Goal: Task Accomplishment & Management: Complete application form

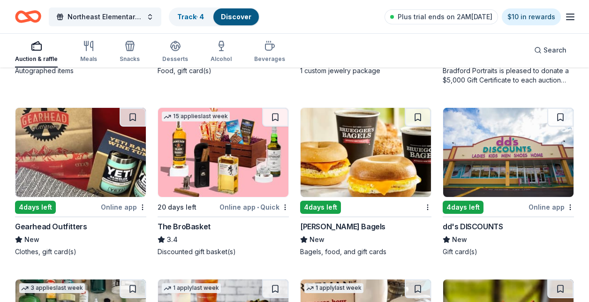
scroll to position [2220, 0]
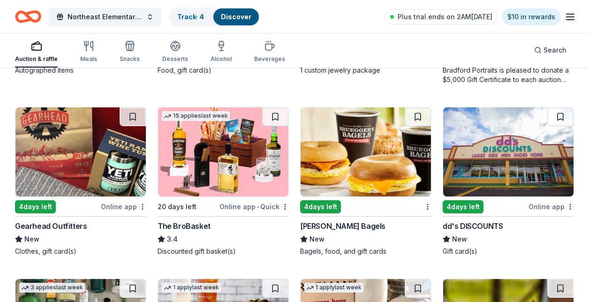
click at [68, 174] on img at bounding box center [80, 151] width 130 height 89
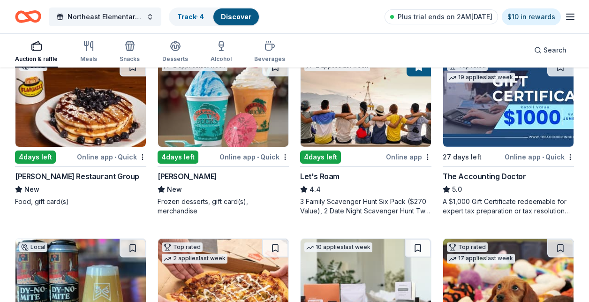
scroll to position [293, 0]
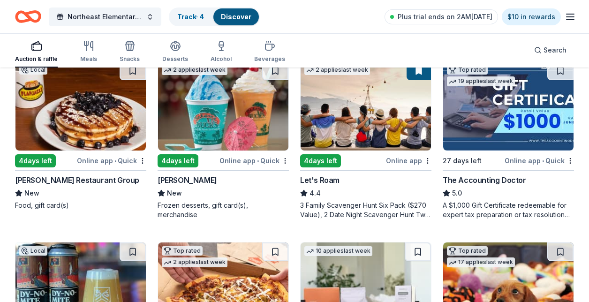
click at [373, 125] on img at bounding box center [366, 105] width 130 height 89
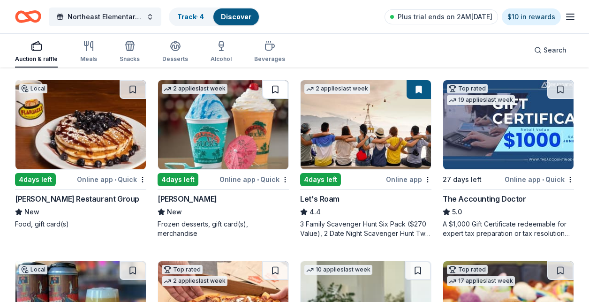
click at [282, 84] on button at bounding box center [275, 89] width 26 height 19
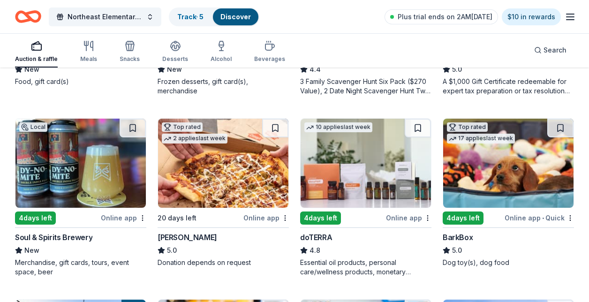
scroll to position [418, 0]
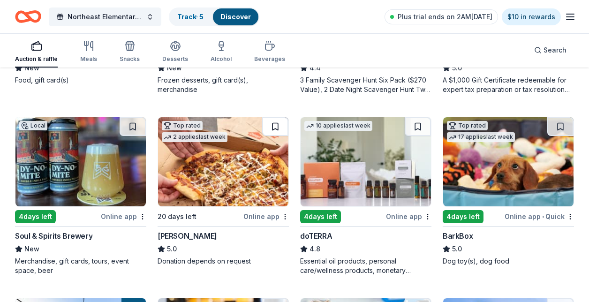
click at [276, 134] on button at bounding box center [275, 126] width 26 height 19
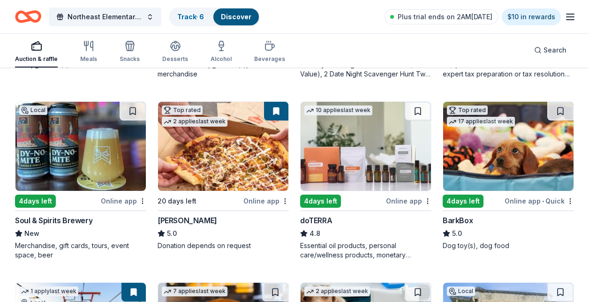
scroll to position [434, 0]
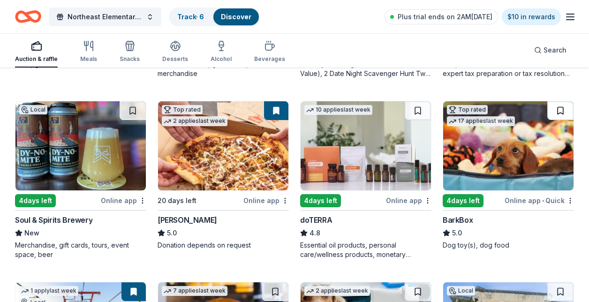
click at [562, 112] on button at bounding box center [561, 110] width 26 height 19
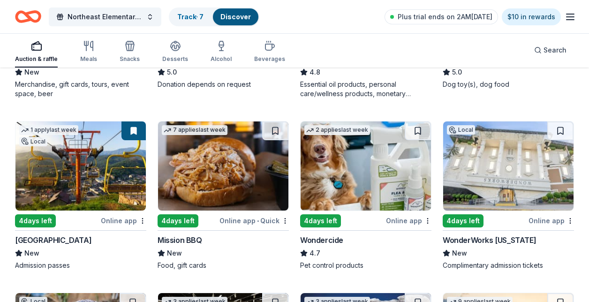
scroll to position [596, 0]
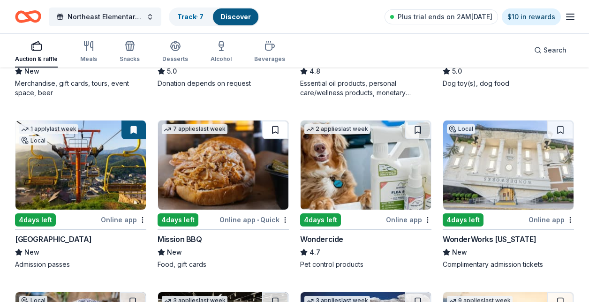
click at [275, 134] on button at bounding box center [275, 130] width 26 height 19
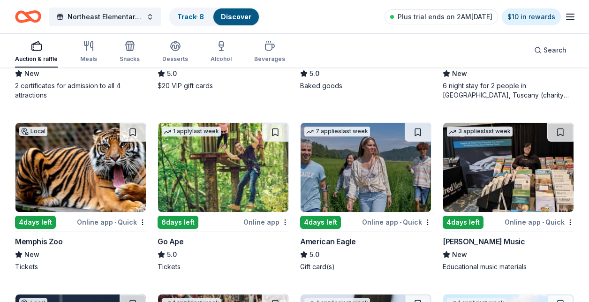
scroll to position [1309, 0]
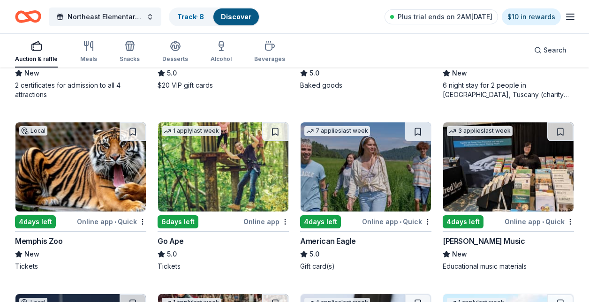
click at [346, 185] on img at bounding box center [366, 166] width 130 height 89
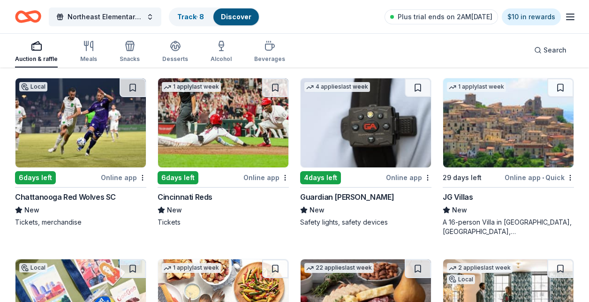
scroll to position [1525, 0]
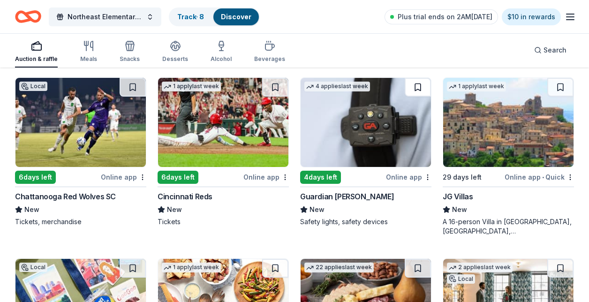
click at [416, 91] on button at bounding box center [418, 87] width 26 height 19
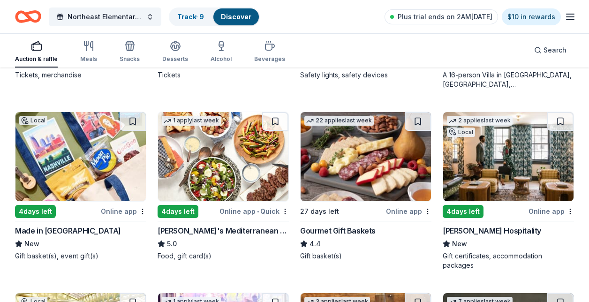
scroll to position [1673, 0]
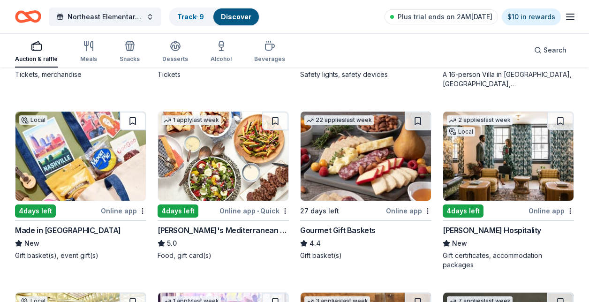
click at [128, 115] on button at bounding box center [133, 121] width 26 height 19
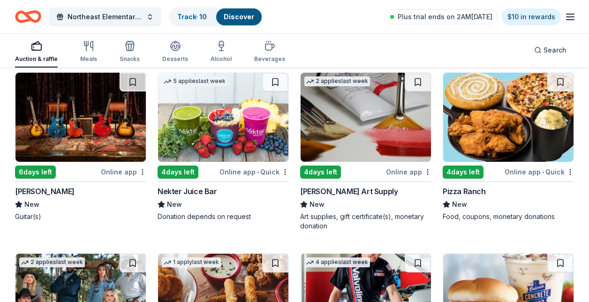
scroll to position [2963, 0]
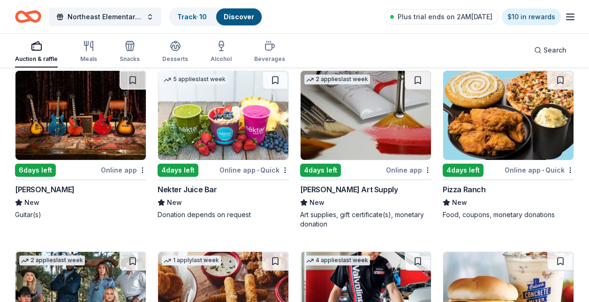
click at [522, 120] on img at bounding box center [508, 115] width 130 height 89
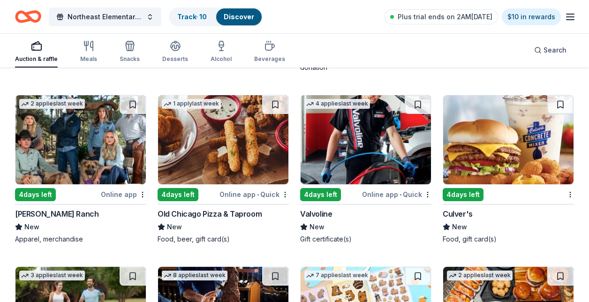
scroll to position [3120, 0]
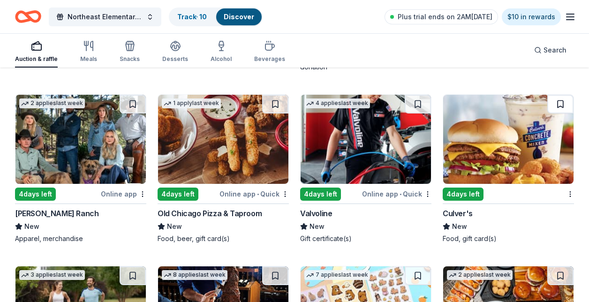
click at [561, 101] on button at bounding box center [561, 104] width 26 height 19
click at [502, 133] on img at bounding box center [508, 139] width 130 height 89
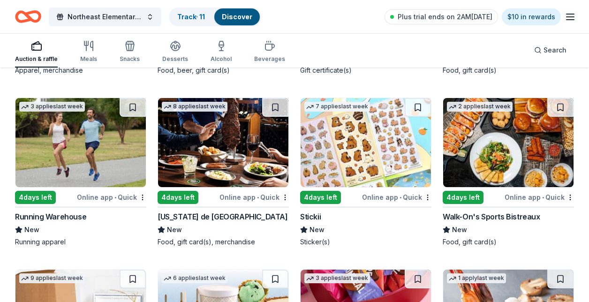
scroll to position [3289, 0]
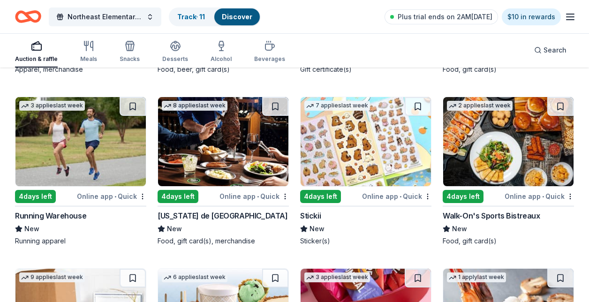
click at [345, 141] on img at bounding box center [366, 141] width 130 height 89
click at [417, 106] on button at bounding box center [418, 106] width 26 height 19
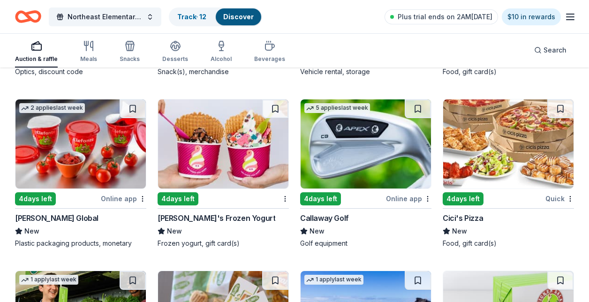
scroll to position [4155, 0]
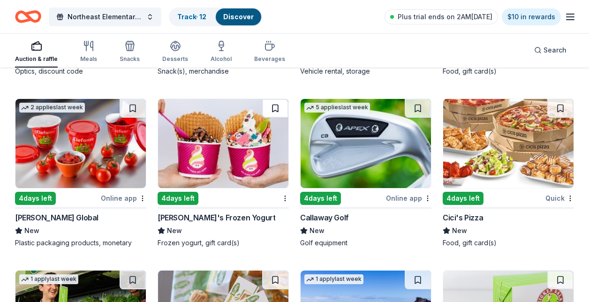
click at [274, 106] on button at bounding box center [275, 108] width 26 height 19
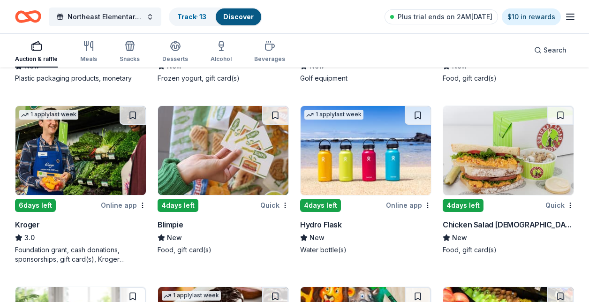
scroll to position [4319, 0]
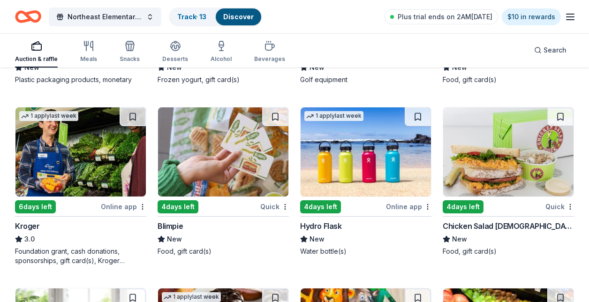
click at [484, 162] on img at bounding box center [508, 151] width 130 height 89
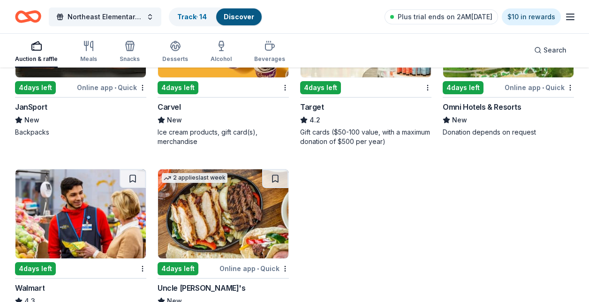
scroll to position [4846, 0]
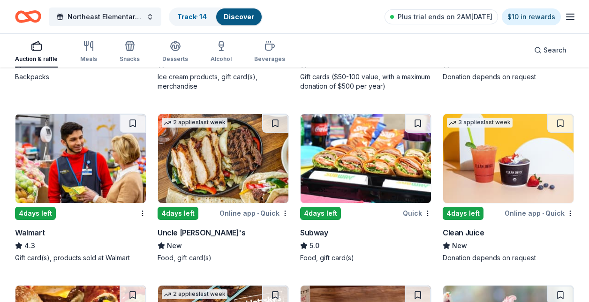
click at [60, 162] on img at bounding box center [80, 158] width 130 height 89
click at [337, 172] on img at bounding box center [366, 158] width 130 height 89
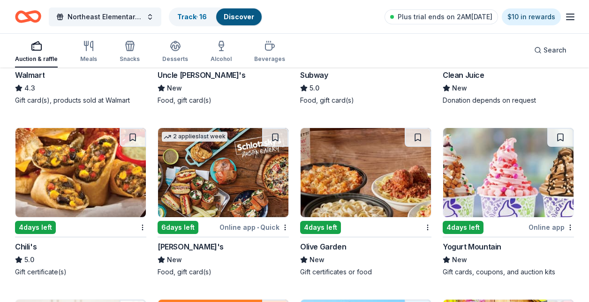
scroll to position [5004, 0]
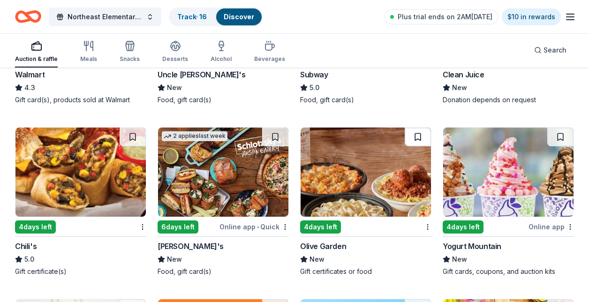
click at [422, 136] on button at bounding box center [418, 137] width 26 height 19
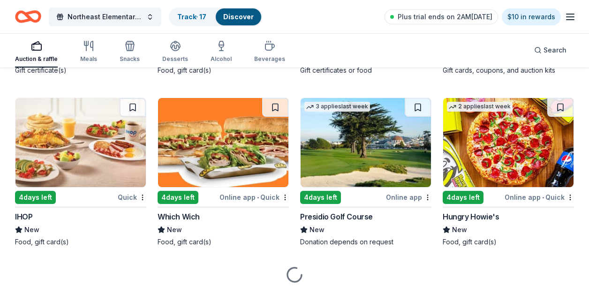
scroll to position [5206, 0]
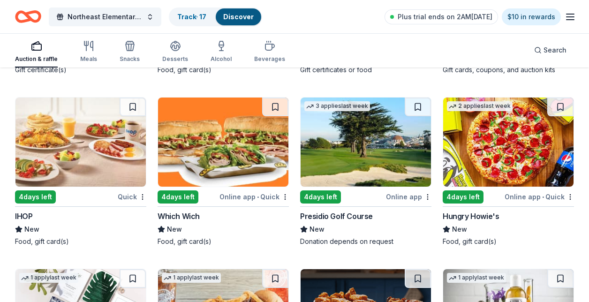
click at [95, 161] on img at bounding box center [80, 142] width 130 height 89
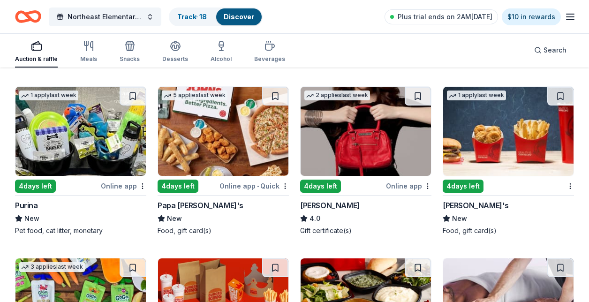
scroll to position [5752, 0]
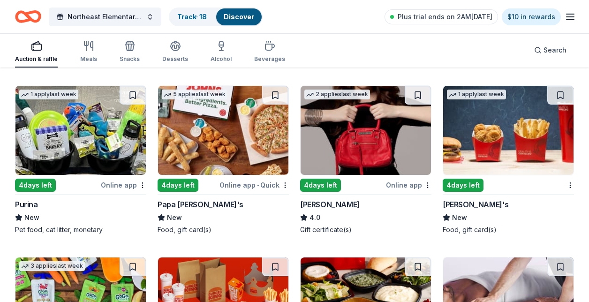
click at [73, 151] on img at bounding box center [80, 130] width 130 height 89
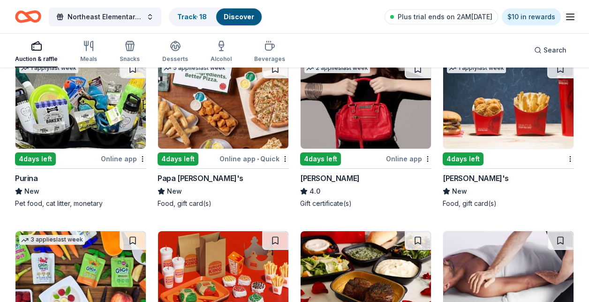
scroll to position [5777, 0]
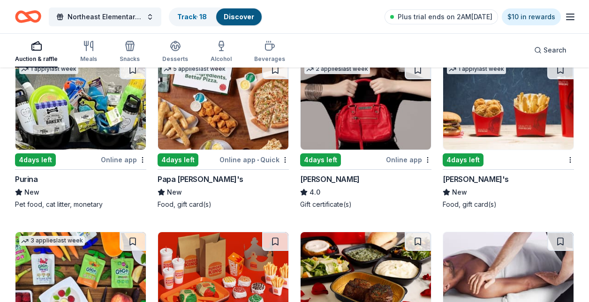
click at [211, 130] on img at bounding box center [223, 105] width 130 height 89
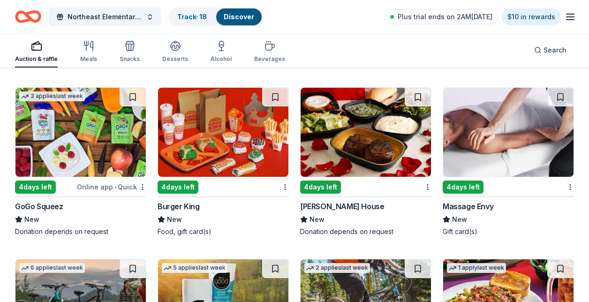
scroll to position [5922, 0]
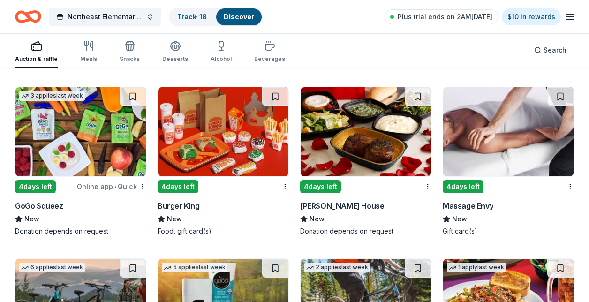
click at [463, 126] on img at bounding box center [508, 131] width 130 height 89
click at [554, 96] on button at bounding box center [561, 96] width 26 height 19
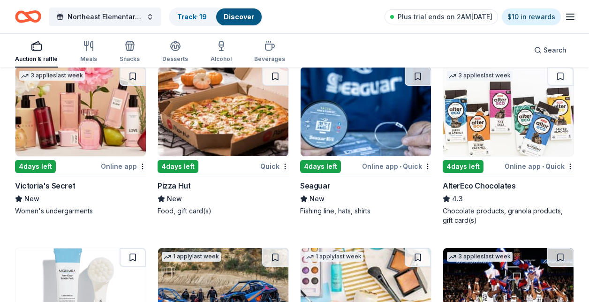
scroll to position [6294, 0]
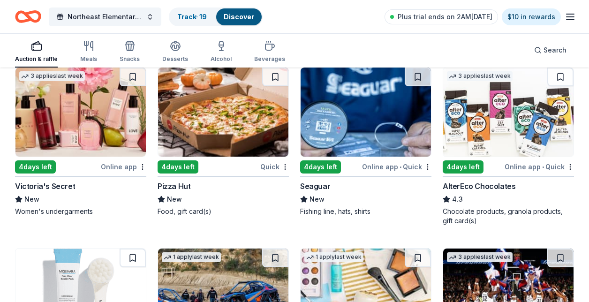
click at [72, 120] on img at bounding box center [80, 112] width 130 height 89
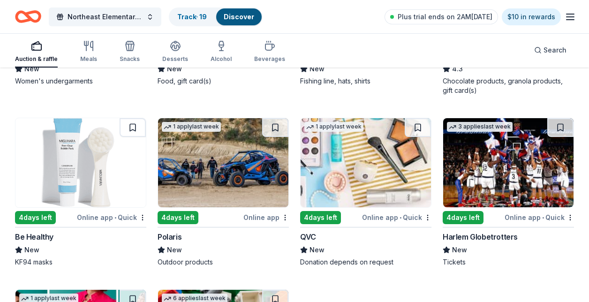
scroll to position [6427, 0]
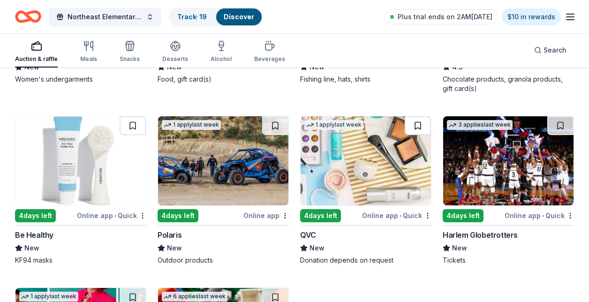
click at [418, 129] on button at bounding box center [418, 125] width 26 height 19
click at [495, 182] on img at bounding box center [508, 160] width 130 height 89
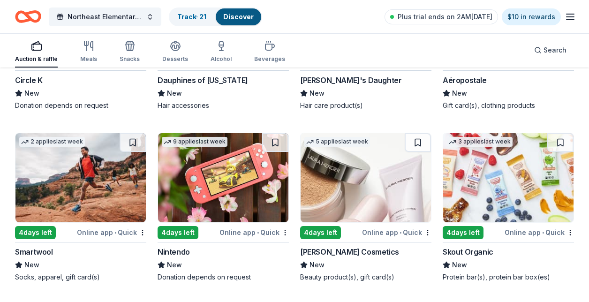
scroll to position [7459, 0]
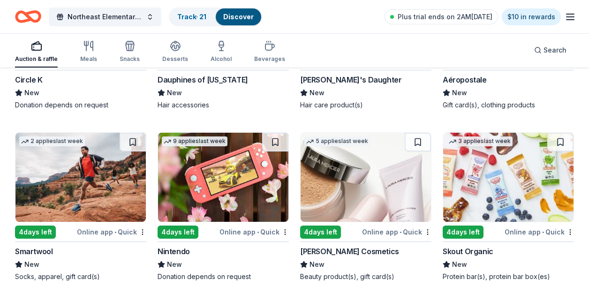
click at [226, 200] on img at bounding box center [223, 177] width 130 height 89
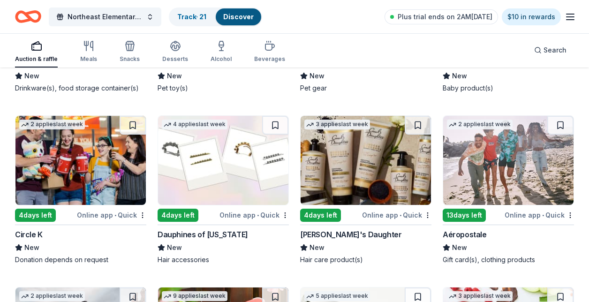
scroll to position [7298, 0]
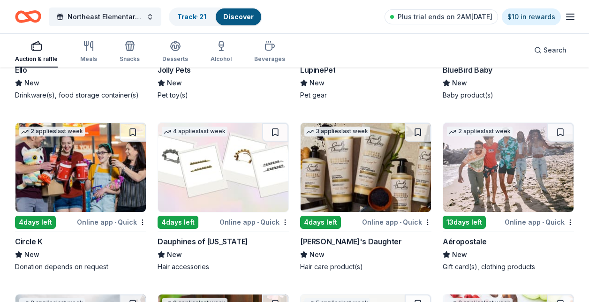
click at [358, 174] on img at bounding box center [366, 167] width 130 height 89
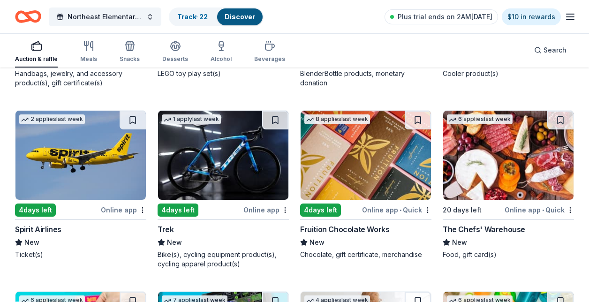
scroll to position [6785, 0]
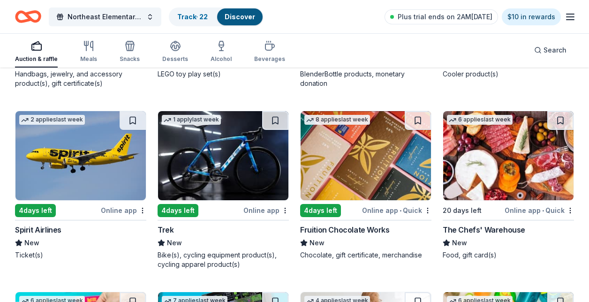
click at [207, 210] on div "4 days left" at bounding box center [200, 211] width 84 height 12
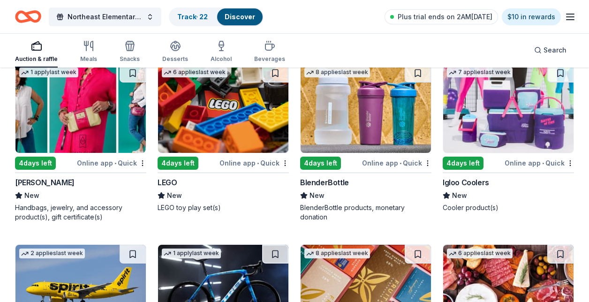
scroll to position [6649, 0]
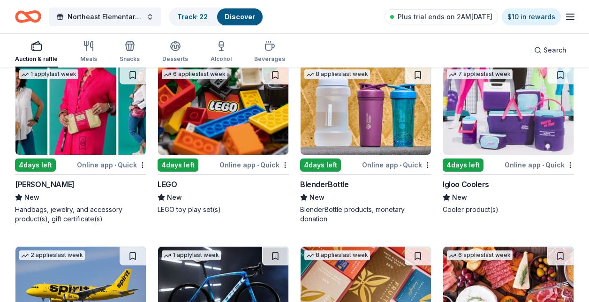
click at [530, 115] on img at bounding box center [508, 110] width 130 height 89
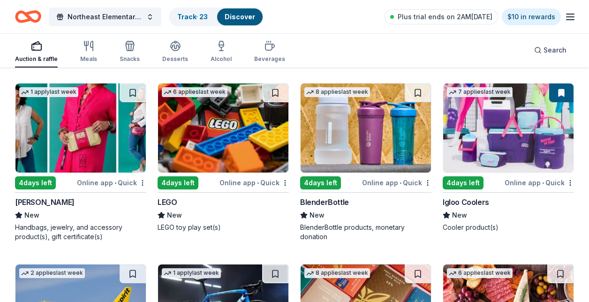
scroll to position [6629, 0]
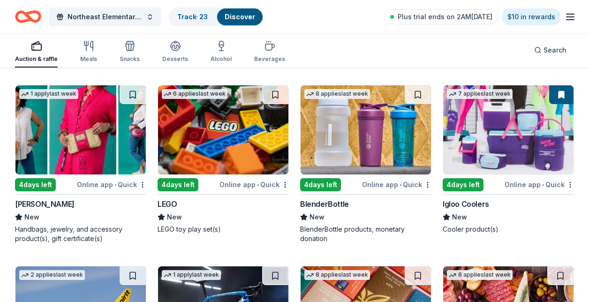
click at [372, 144] on img at bounding box center [366, 129] width 130 height 89
click at [419, 97] on button at bounding box center [418, 94] width 26 height 19
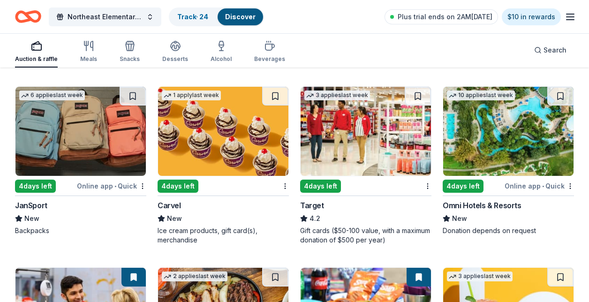
scroll to position [4692, 0]
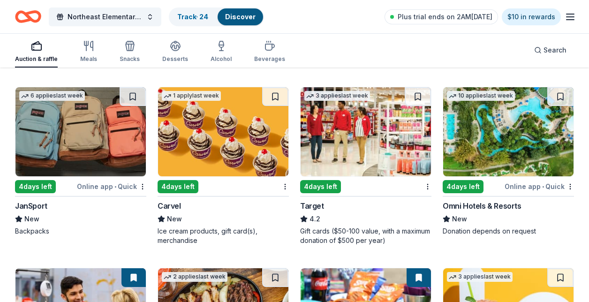
click at [102, 141] on img at bounding box center [80, 131] width 130 height 89
click at [127, 98] on button at bounding box center [133, 96] width 26 height 19
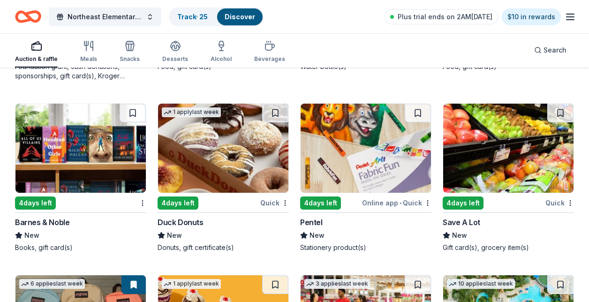
scroll to position [4503, 0]
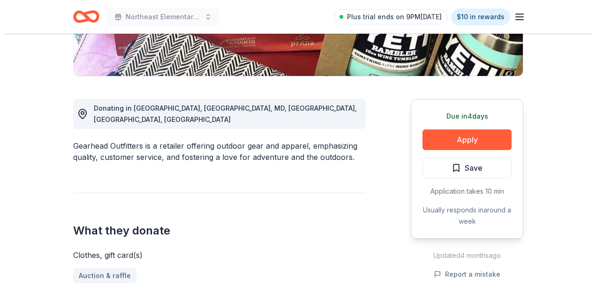
scroll to position [211, 0]
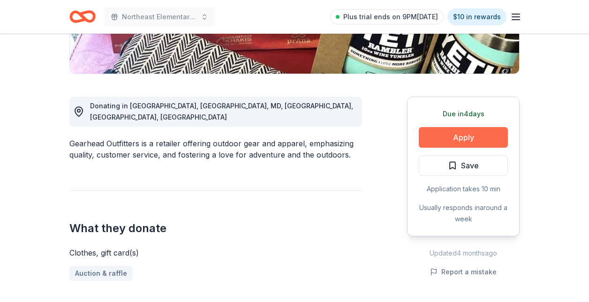
click at [454, 135] on button "Apply" at bounding box center [463, 137] width 89 height 21
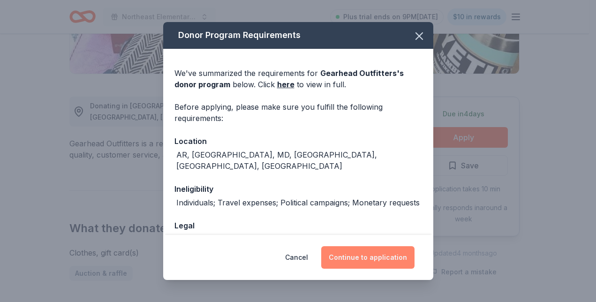
click at [355, 256] on button "Continue to application" at bounding box center [367, 257] width 93 height 23
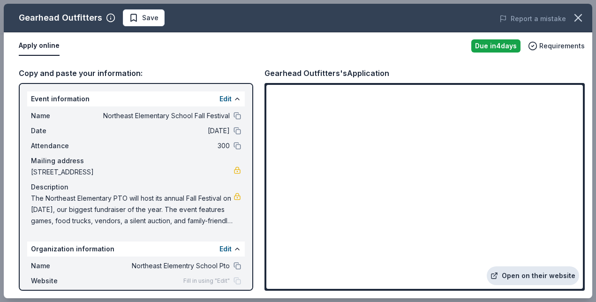
click at [508, 276] on link "Open on their website" at bounding box center [533, 276] width 92 height 19
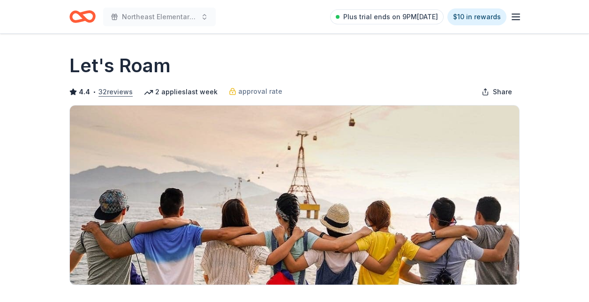
click at [112, 90] on button "32 reviews" at bounding box center [116, 91] width 34 height 11
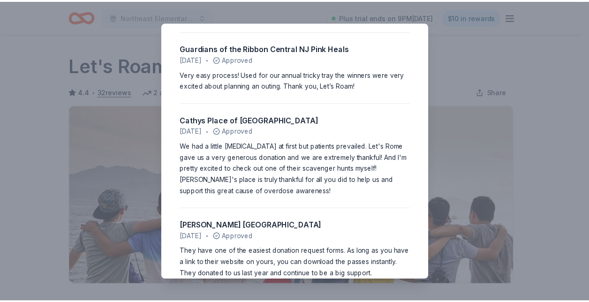
scroll to position [316, 0]
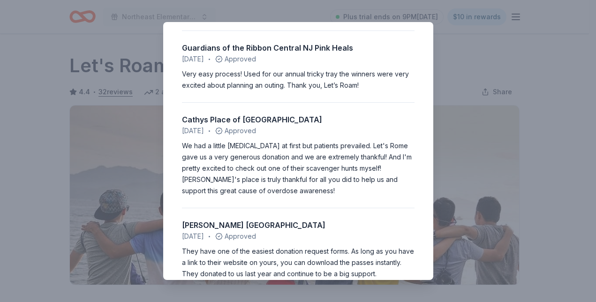
click at [520, 69] on div "4.4 • 32 reviews Community Cat Angels May 2025 • Approved Easy application. Qui…" at bounding box center [298, 151] width 596 height 302
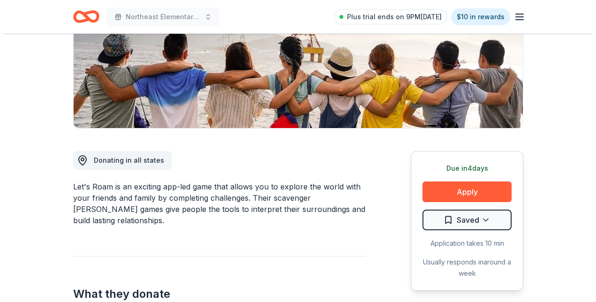
scroll to position [157, 0]
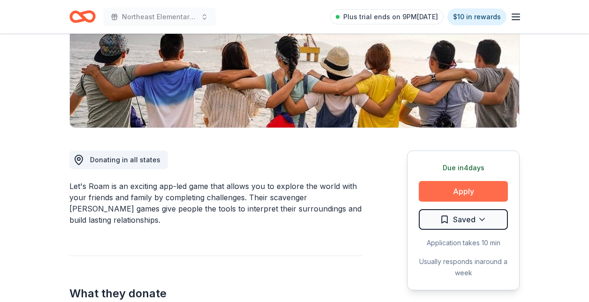
click at [457, 191] on button "Apply" at bounding box center [463, 191] width 89 height 21
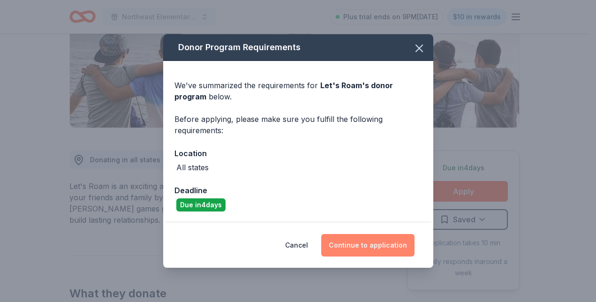
click at [386, 247] on button "Continue to application" at bounding box center [367, 245] width 93 height 23
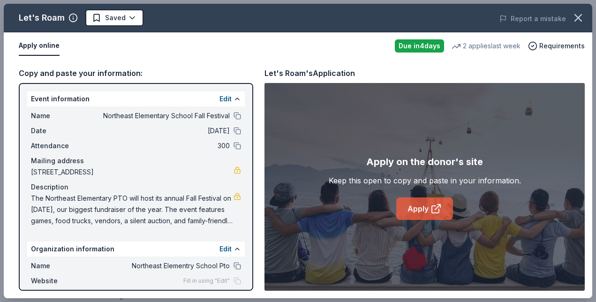
click at [410, 198] on link "Apply" at bounding box center [424, 209] width 57 height 23
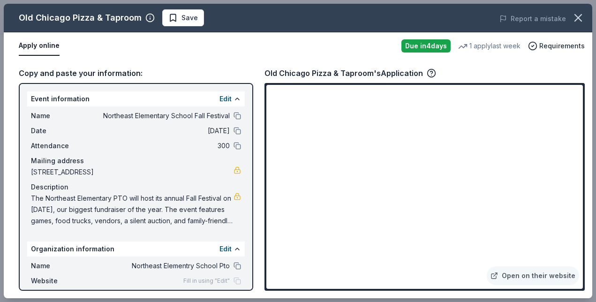
scroll to position [267, 0]
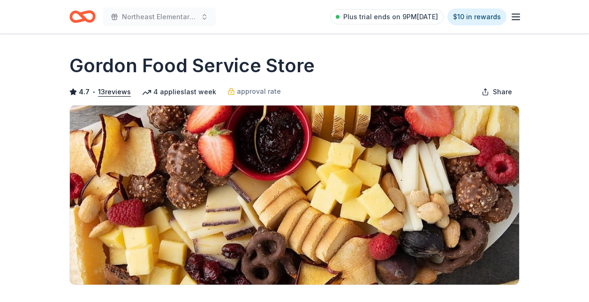
scroll to position [190, 0]
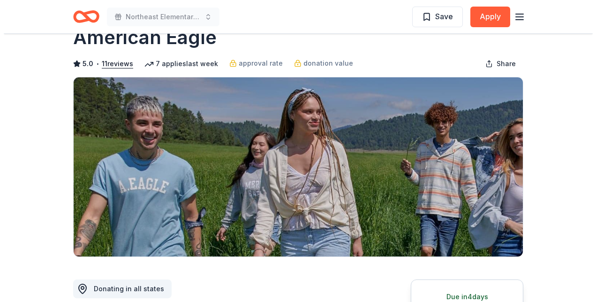
scroll to position [40, 0]
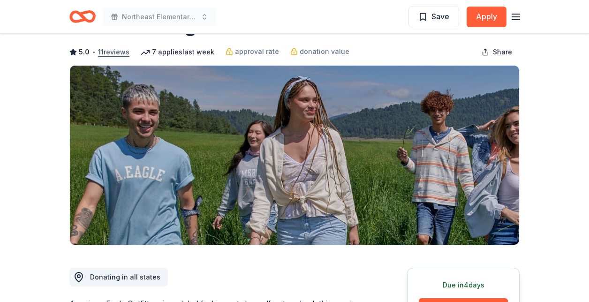
click at [105, 51] on button "11 reviews" at bounding box center [113, 51] width 31 height 11
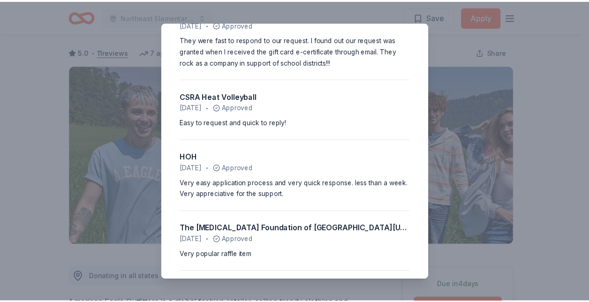
scroll to position [450, 0]
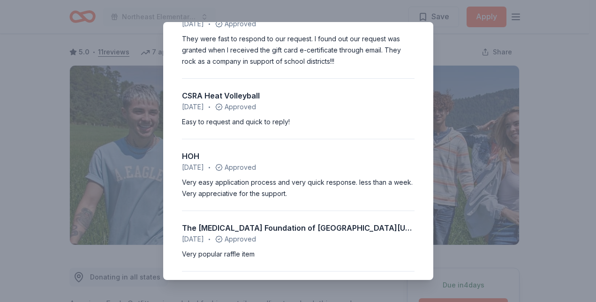
click at [546, 96] on div "5.0 • 11 reviews [DEMOGRAPHIC_DATA] Academy of [GEOGRAPHIC_DATA] [DATE] • Appro…" at bounding box center [298, 151] width 596 height 302
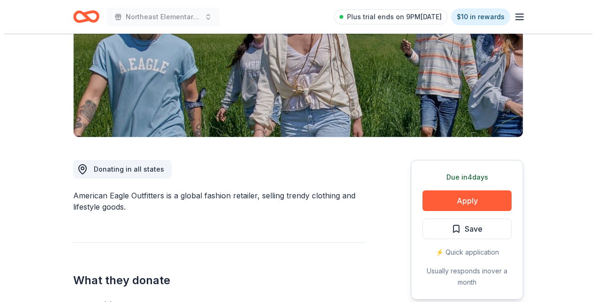
scroll to position [152, 0]
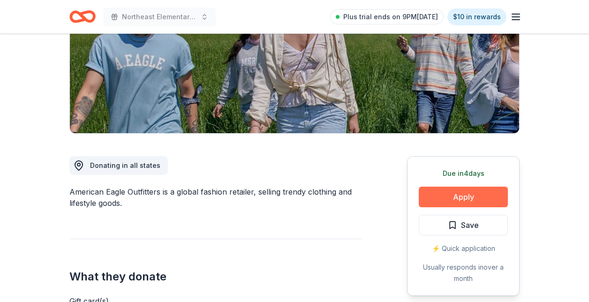
click at [455, 202] on button "Apply" at bounding box center [463, 197] width 89 height 21
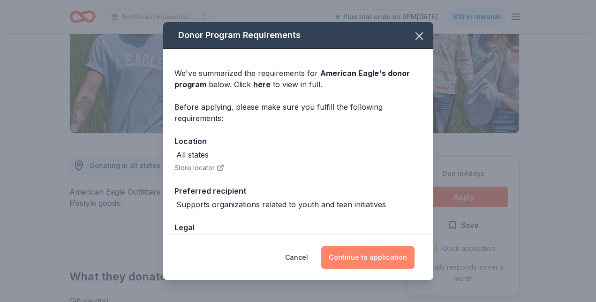
click at [367, 266] on button "Continue to application" at bounding box center [367, 257] width 93 height 23
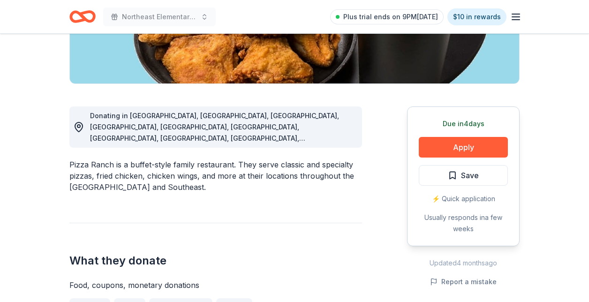
scroll to position [202, 0]
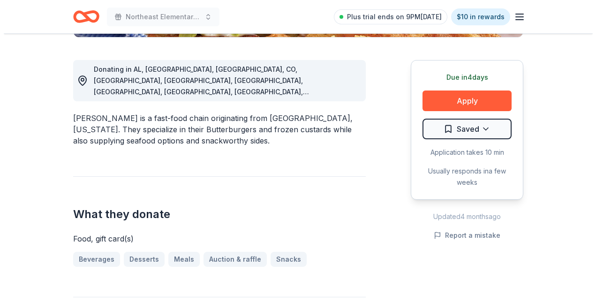
scroll to position [248, 0]
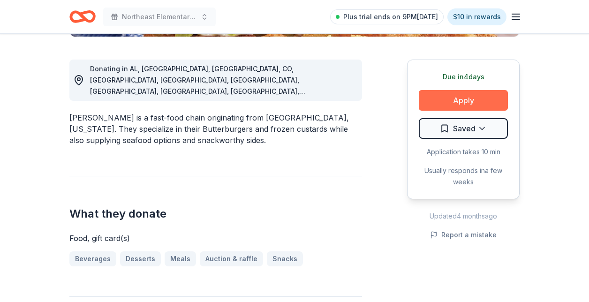
click at [449, 94] on button "Apply" at bounding box center [463, 100] width 89 height 21
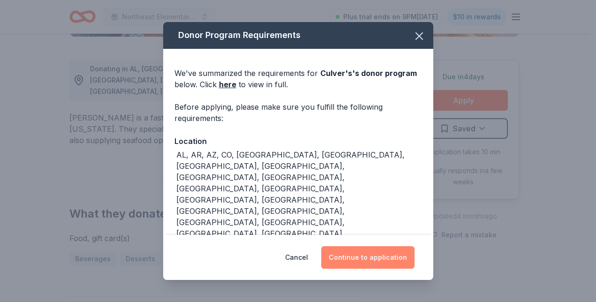
click at [338, 258] on button "Continue to application" at bounding box center [367, 257] width 93 height 23
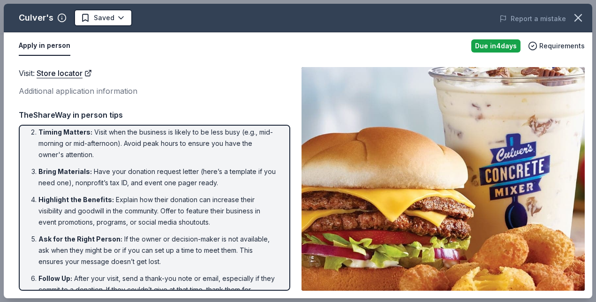
scroll to position [59, 0]
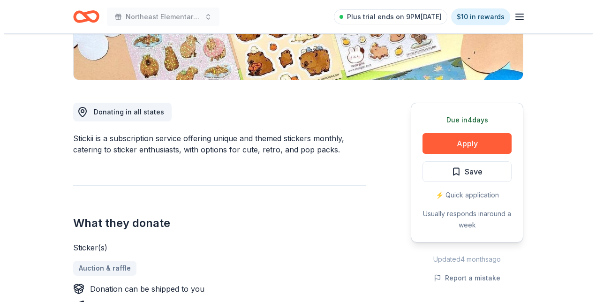
scroll to position [187, 0]
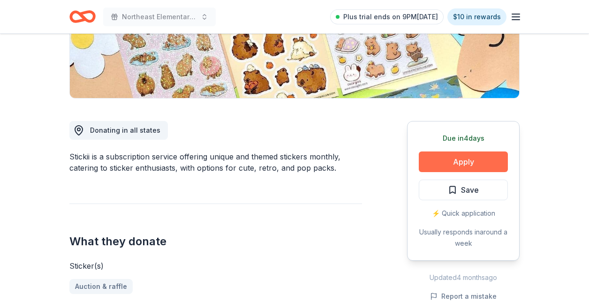
click at [449, 161] on button "Apply" at bounding box center [463, 162] width 89 height 21
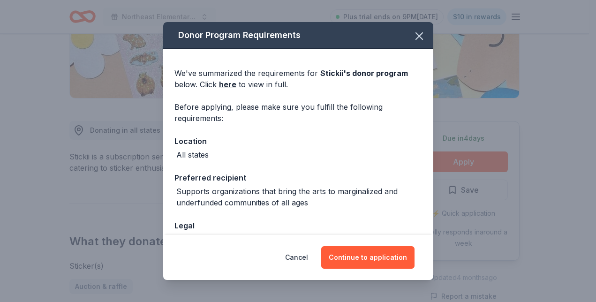
scroll to position [60, 0]
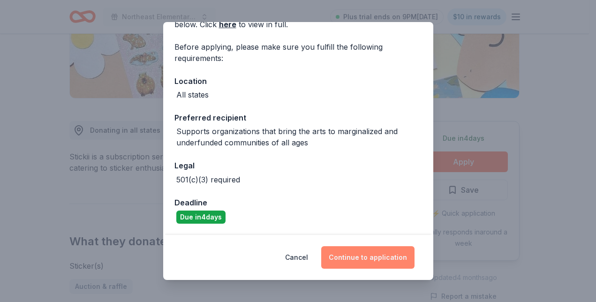
click at [377, 259] on button "Continue to application" at bounding box center [367, 257] width 93 height 23
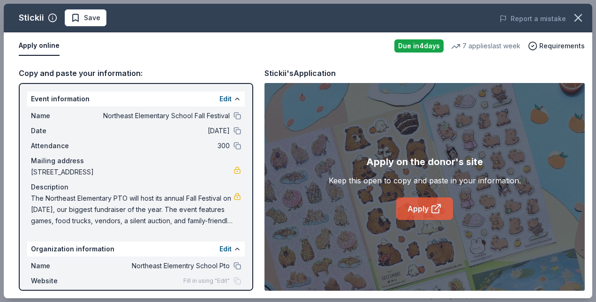
click at [427, 215] on link "Apply" at bounding box center [424, 209] width 57 height 23
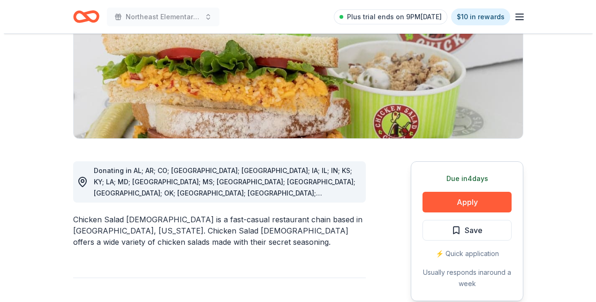
scroll to position [147, 0]
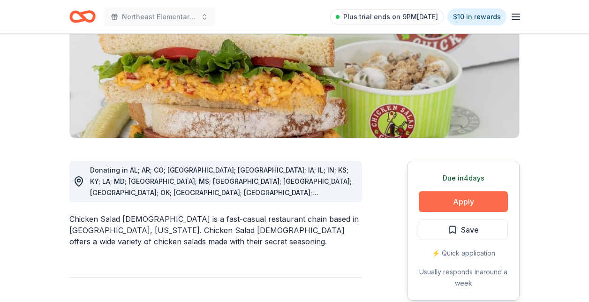
click at [459, 193] on button "Apply" at bounding box center [463, 201] width 89 height 21
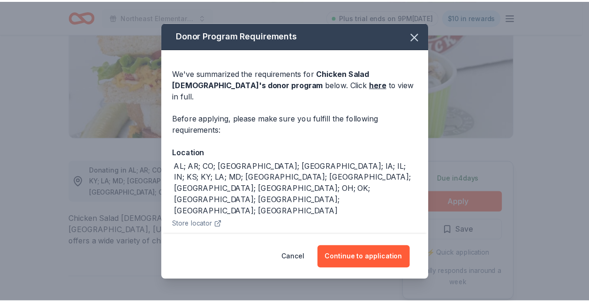
scroll to position [36, 0]
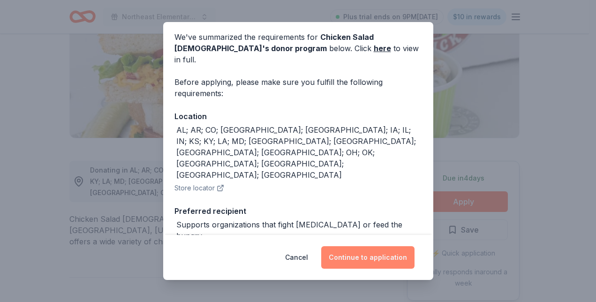
click at [345, 267] on button "Continue to application" at bounding box center [367, 257] width 93 height 23
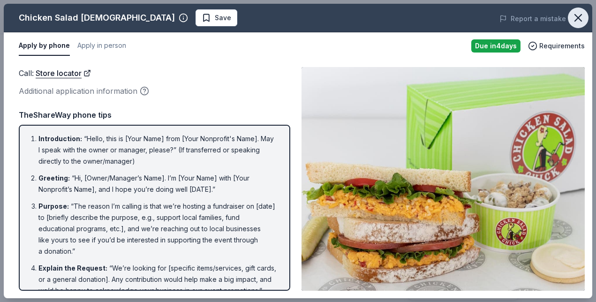
click at [577, 19] on icon "button" at bounding box center [578, 17] width 13 height 13
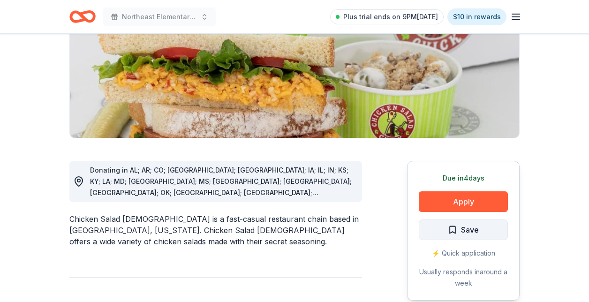
click at [453, 235] on span "Save" at bounding box center [463, 230] width 31 height 12
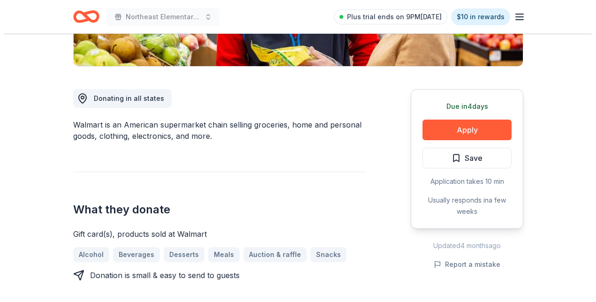
scroll to position [218, 0]
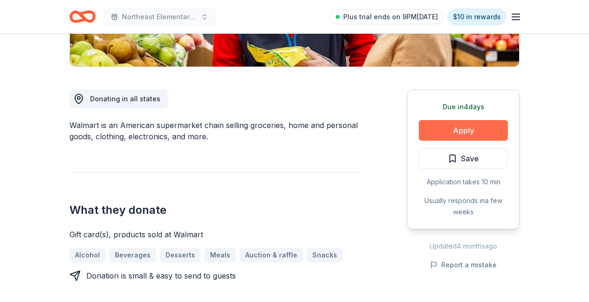
click at [454, 130] on button "Apply" at bounding box center [463, 130] width 89 height 21
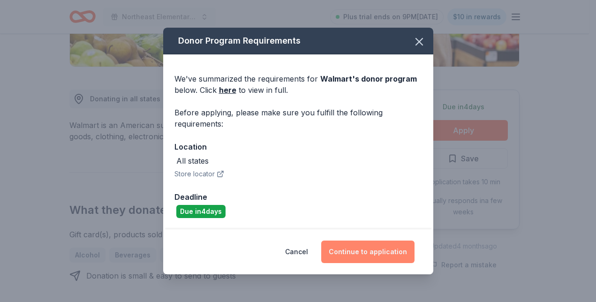
click at [352, 254] on button "Continue to application" at bounding box center [367, 252] width 93 height 23
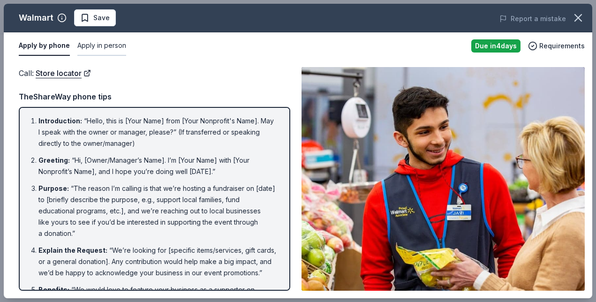
click at [112, 49] on button "Apply in person" at bounding box center [101, 46] width 49 height 20
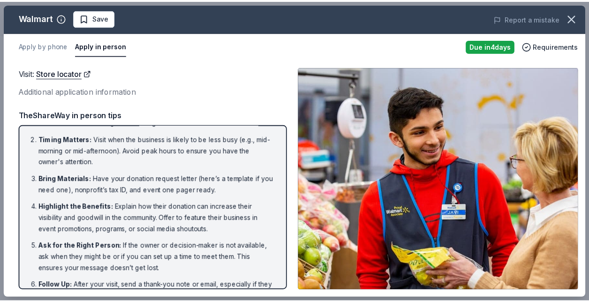
scroll to position [28, 0]
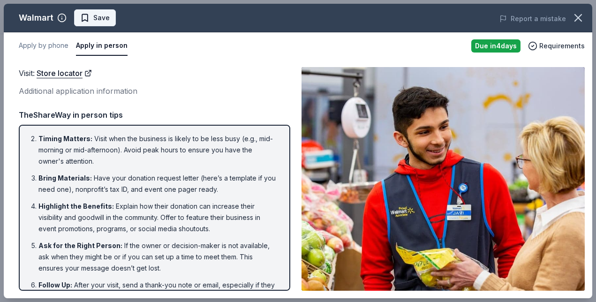
click at [87, 17] on span "Save" at bounding box center [95, 17] width 30 height 11
click at [579, 19] on icon "button" at bounding box center [578, 18] width 7 height 7
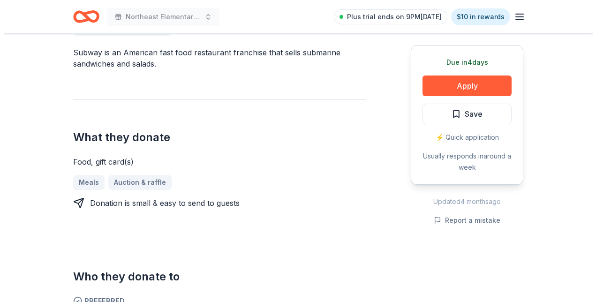
scroll to position [291, 0]
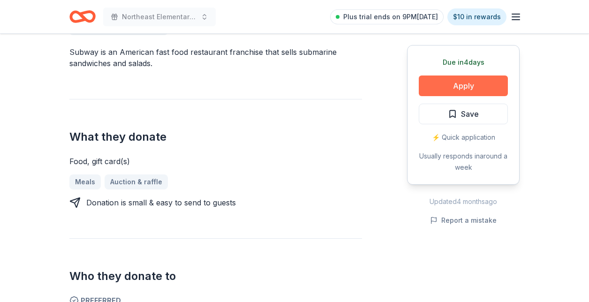
click at [455, 91] on button "Apply" at bounding box center [463, 86] width 89 height 21
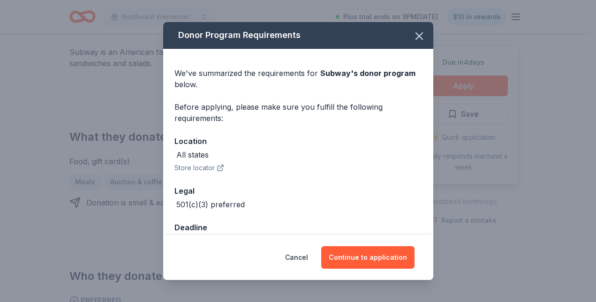
scroll to position [25, 0]
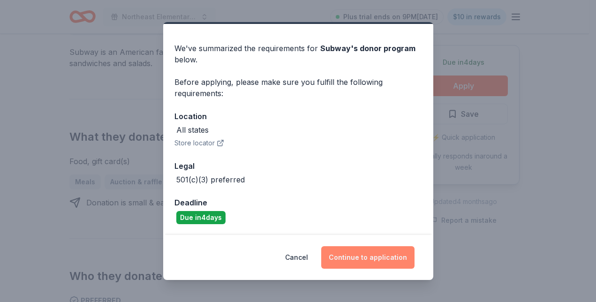
click at [348, 252] on button "Continue to application" at bounding box center [367, 257] width 93 height 23
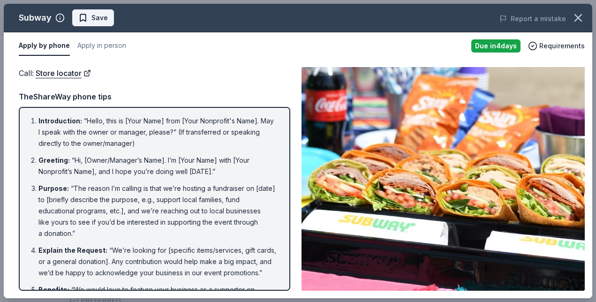
click at [107, 18] on button "Save" at bounding box center [93, 17] width 42 height 17
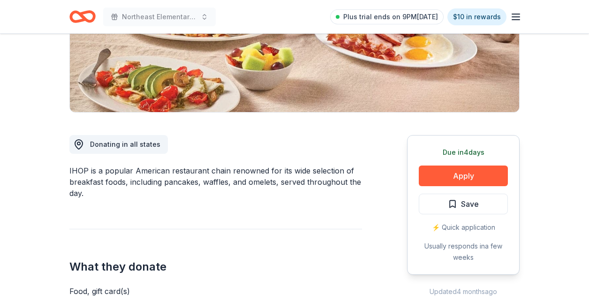
scroll to position [173, 0]
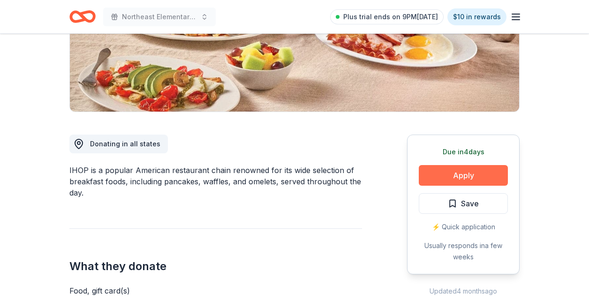
click at [465, 173] on button "Apply" at bounding box center [463, 175] width 89 height 21
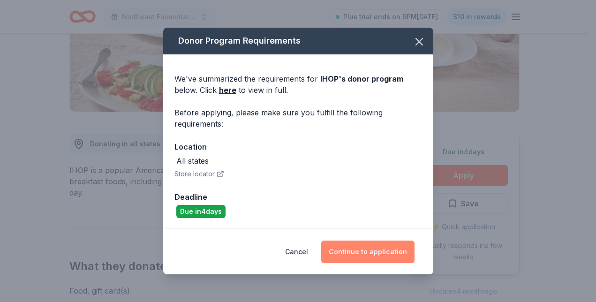
click at [386, 252] on button "Continue to application" at bounding box center [367, 252] width 93 height 23
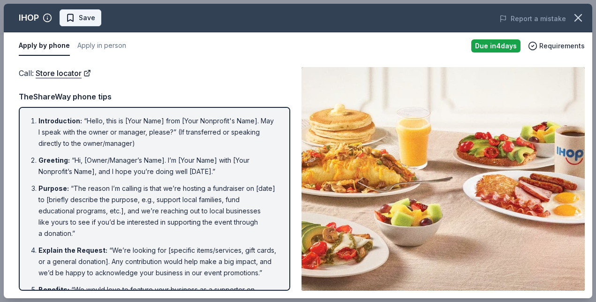
click at [81, 18] on span "Save" at bounding box center [87, 17] width 16 height 11
click at [577, 16] on icon "button" at bounding box center [578, 18] width 7 height 7
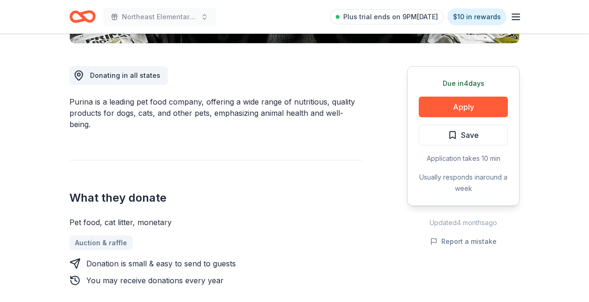
scroll to position [243, 0]
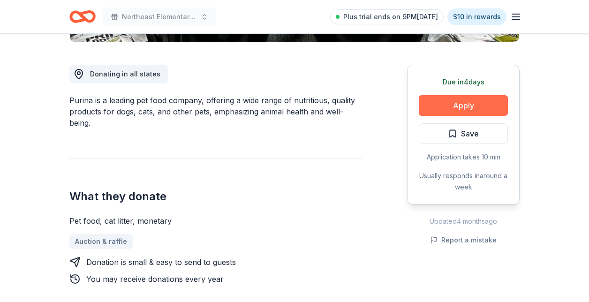
click at [447, 107] on button "Apply" at bounding box center [463, 105] width 89 height 21
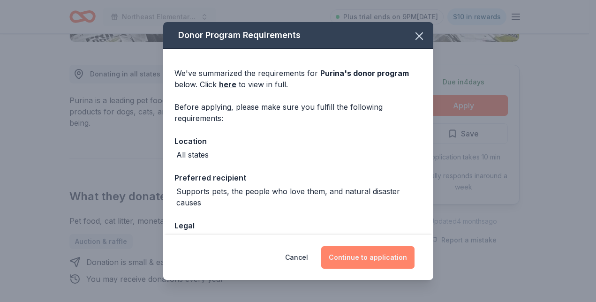
click at [374, 249] on button "Continue to application" at bounding box center [367, 257] width 93 height 23
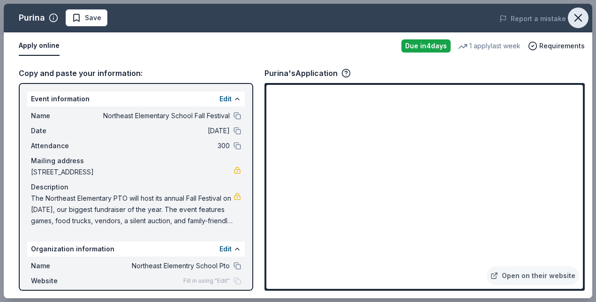
click at [580, 18] on icon "button" at bounding box center [578, 17] width 13 height 13
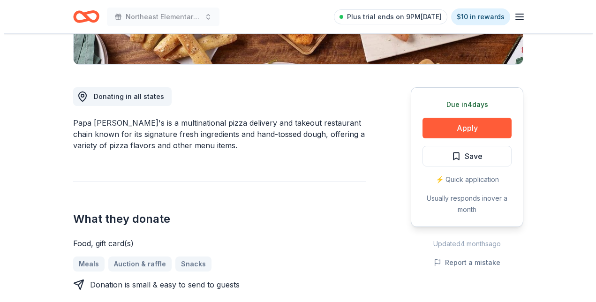
scroll to position [221, 0]
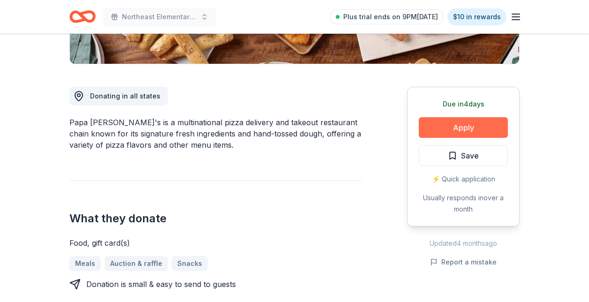
click at [427, 135] on button "Apply" at bounding box center [463, 127] width 89 height 21
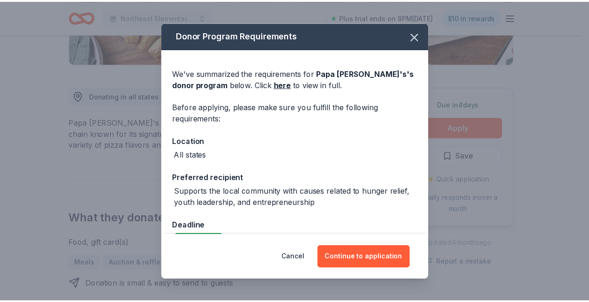
scroll to position [23, 0]
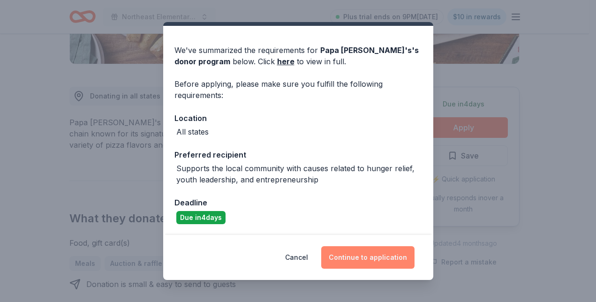
click at [343, 257] on button "Continue to application" at bounding box center [367, 257] width 93 height 23
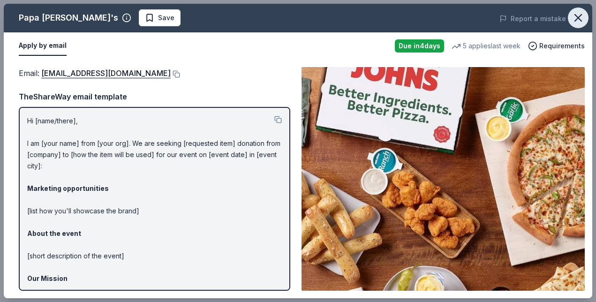
click at [580, 18] on icon "button" at bounding box center [578, 17] width 13 height 13
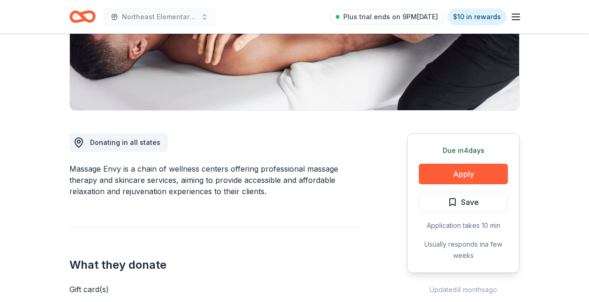
scroll to position [175, 0]
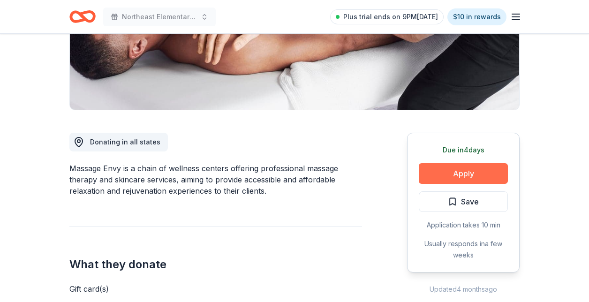
click at [434, 171] on button "Apply" at bounding box center [463, 173] width 89 height 21
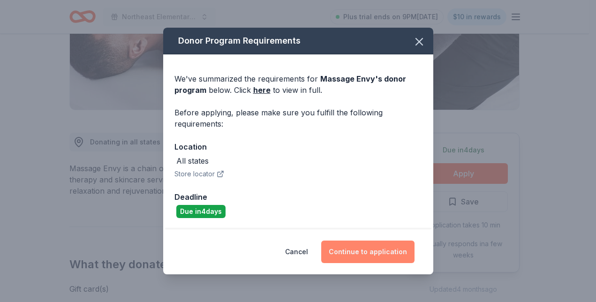
click at [358, 244] on button "Continue to application" at bounding box center [367, 252] width 93 height 23
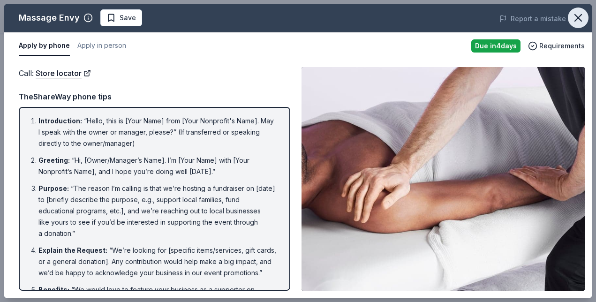
click at [582, 24] on icon "button" at bounding box center [578, 17] width 13 height 13
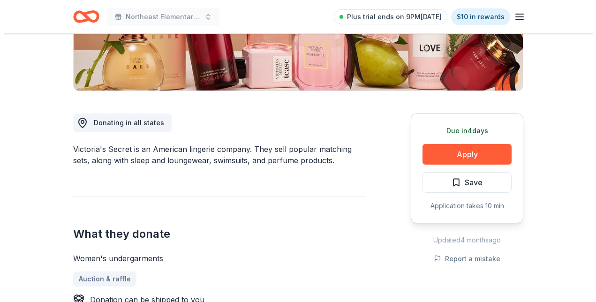
scroll to position [198, 0]
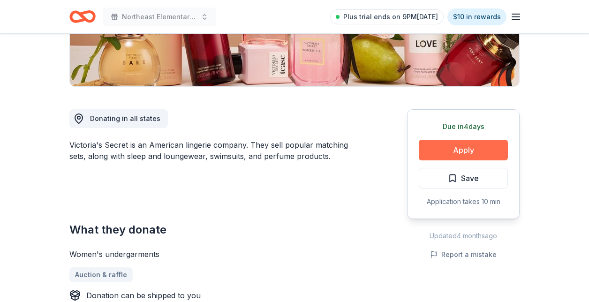
click at [439, 148] on button "Apply" at bounding box center [463, 150] width 89 height 21
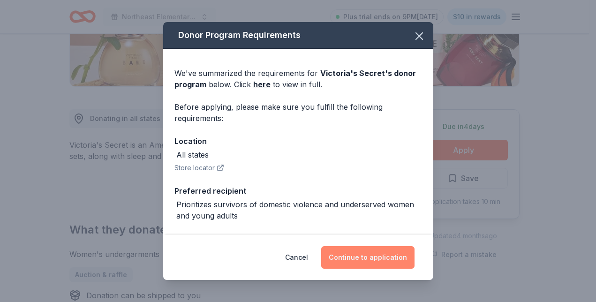
click at [383, 258] on button "Continue to application" at bounding box center [367, 257] width 93 height 23
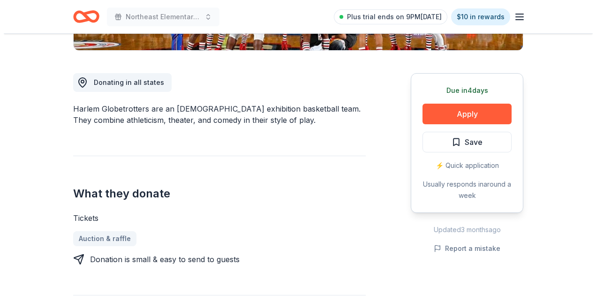
scroll to position [241, 0]
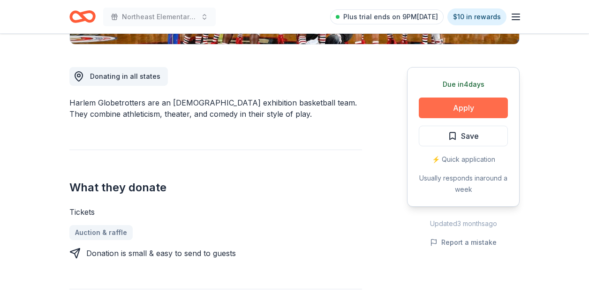
click at [464, 113] on button "Apply" at bounding box center [463, 108] width 89 height 21
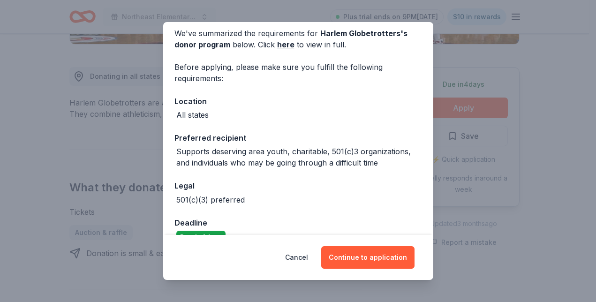
scroll to position [60, 0]
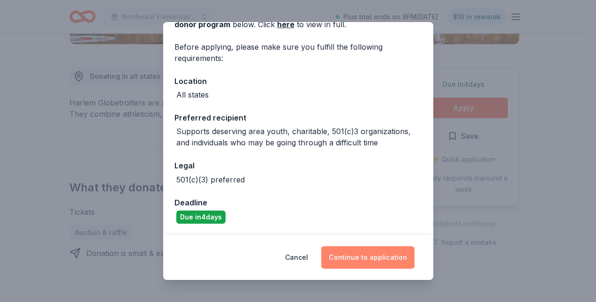
click at [364, 253] on button "Continue to application" at bounding box center [367, 257] width 93 height 23
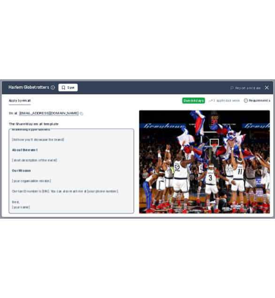
scroll to position [0, 0]
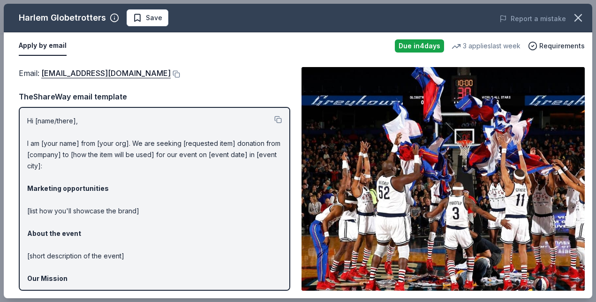
drag, startPoint x: 25, startPoint y: 123, endPoint x: 60, endPoint y: 144, distance: 40.6
click at [60, 144] on div "Hi [name/there], I am [your name] from [your org]. We are seeking [requested it…" at bounding box center [155, 199] width 272 height 184
click at [171, 76] on button at bounding box center [175, 74] width 9 height 8
click at [151, 19] on span "Save" at bounding box center [154, 17] width 16 height 11
click at [579, 11] on icon "button" at bounding box center [578, 17] width 13 height 13
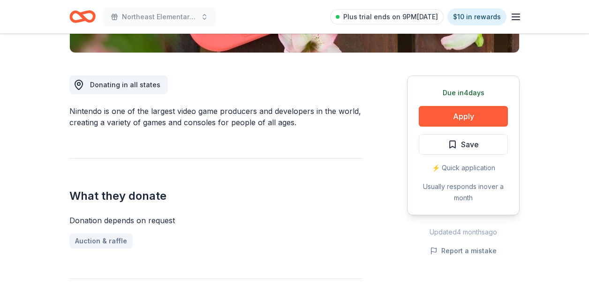
scroll to position [229, 0]
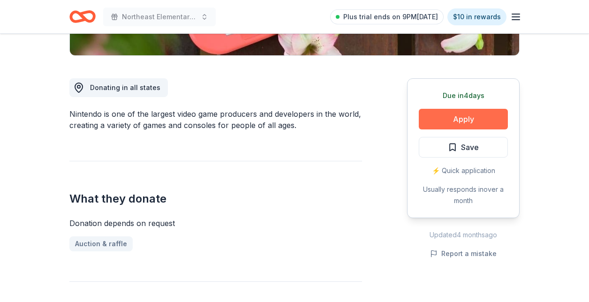
click at [427, 116] on button "Apply" at bounding box center [463, 119] width 89 height 21
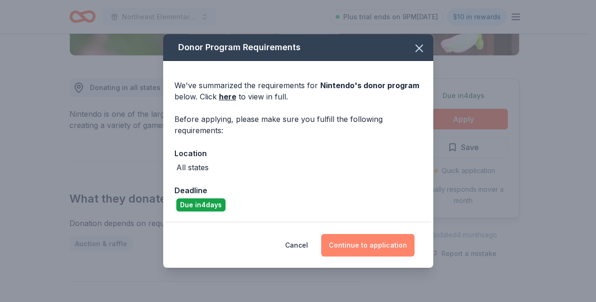
click at [389, 249] on button "Continue to application" at bounding box center [367, 245] width 93 height 23
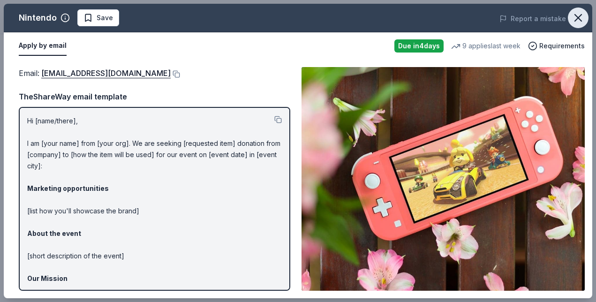
click at [581, 14] on icon "button" at bounding box center [578, 17] width 13 height 13
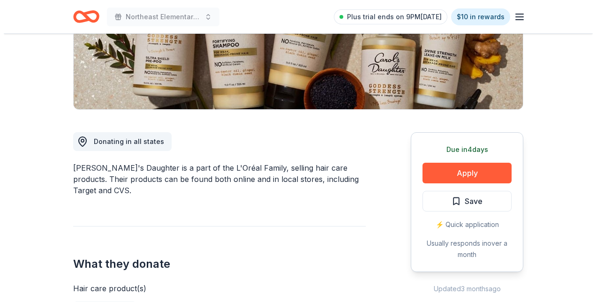
scroll to position [176, 0]
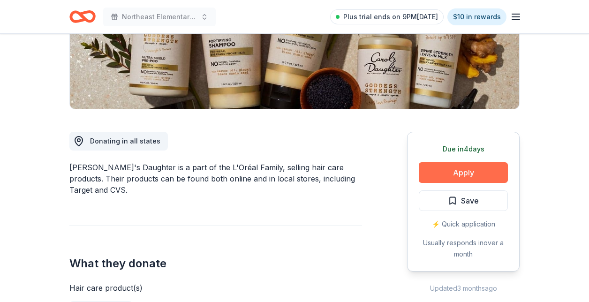
click at [450, 172] on button "Apply" at bounding box center [463, 172] width 89 height 21
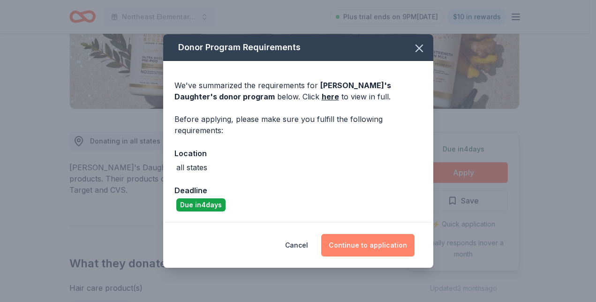
click at [373, 239] on button "Continue to application" at bounding box center [367, 245] width 93 height 23
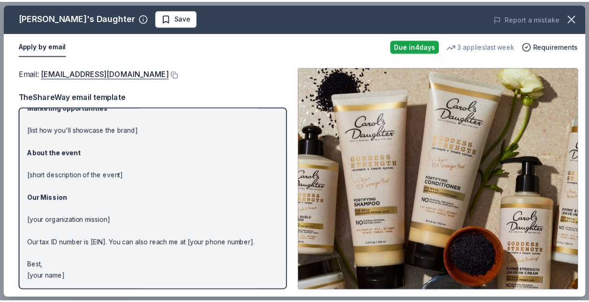
scroll to position [0, 0]
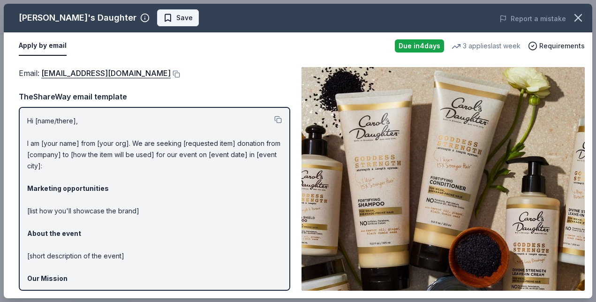
click at [176, 12] on span "Save" at bounding box center [184, 17] width 16 height 11
click at [579, 19] on icon "button" at bounding box center [578, 17] width 13 height 13
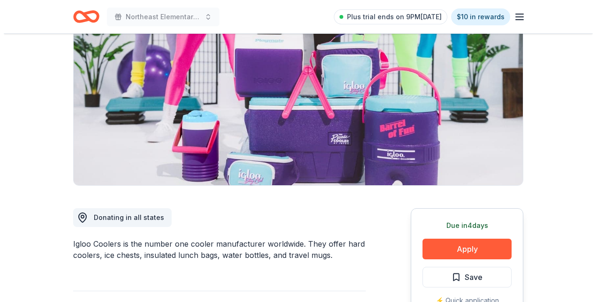
scroll to position [104, 0]
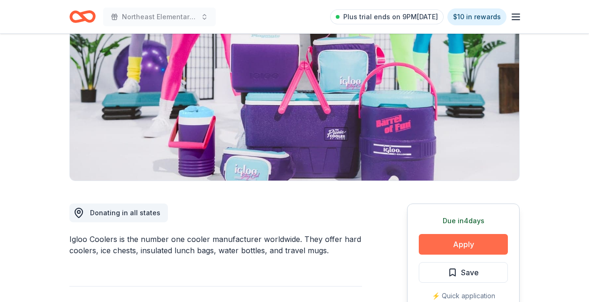
click at [454, 242] on button "Apply" at bounding box center [463, 244] width 89 height 21
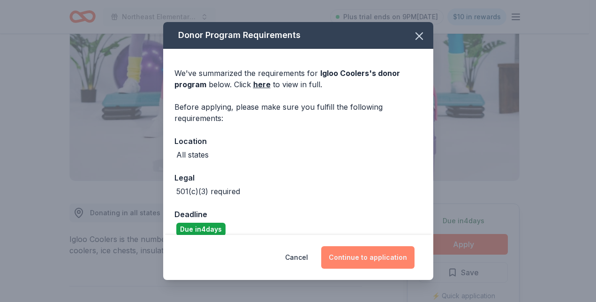
click at [367, 252] on button "Continue to application" at bounding box center [367, 257] width 93 height 23
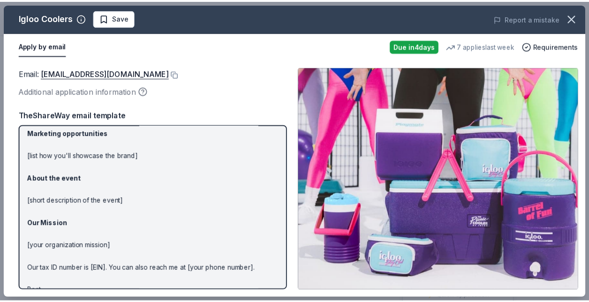
scroll to position [99, 0]
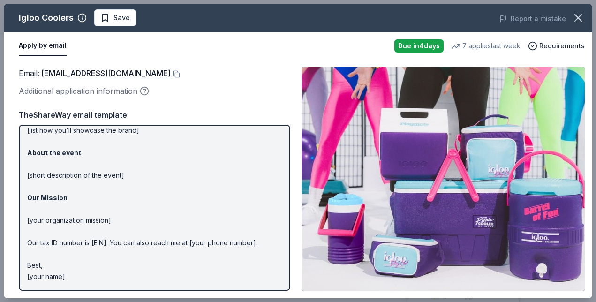
drag, startPoint x: 171, startPoint y: 224, endPoint x: 124, endPoint y: 233, distance: 47.7
click at [124, 233] on p "Hi [name/there], I am [your name] from [your org]. We are seeking [requested it…" at bounding box center [154, 159] width 255 height 248
click at [114, 21] on span "Save" at bounding box center [122, 17] width 16 height 11
click at [581, 18] on icon "button" at bounding box center [578, 17] width 13 height 13
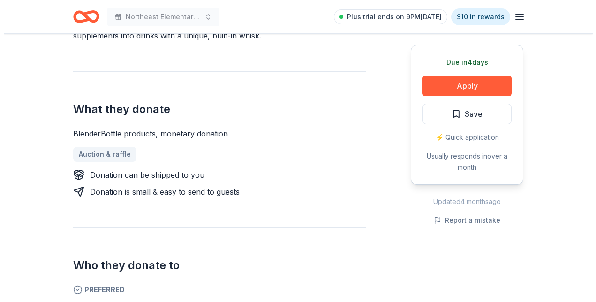
scroll to position [313, 0]
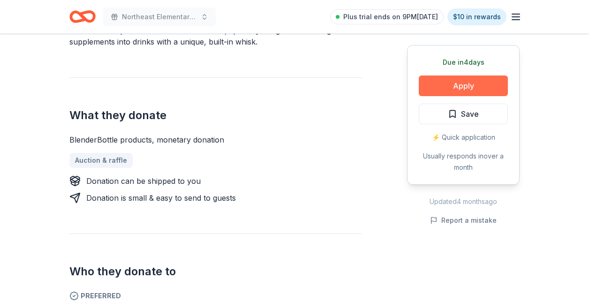
click at [486, 87] on button "Apply" at bounding box center [463, 86] width 89 height 21
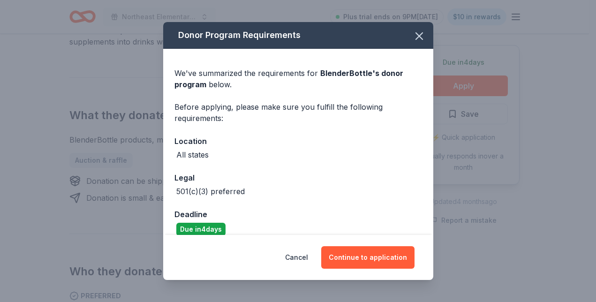
click at [366, 244] on div "Cancel Continue to application" at bounding box center [298, 257] width 270 height 45
click at [365, 253] on button "Continue to application" at bounding box center [367, 257] width 93 height 23
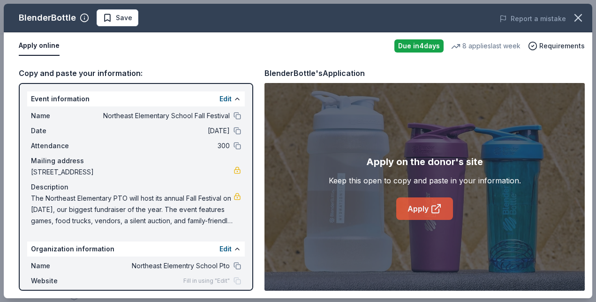
click at [409, 212] on link "Apply" at bounding box center [424, 209] width 57 height 23
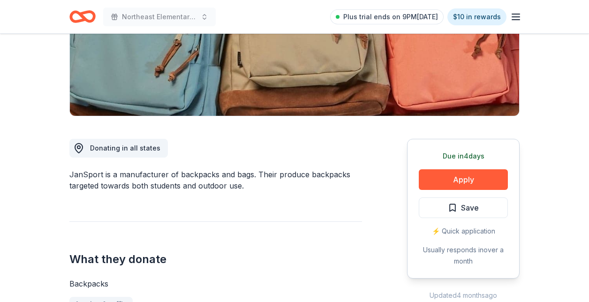
scroll to position [169, 0]
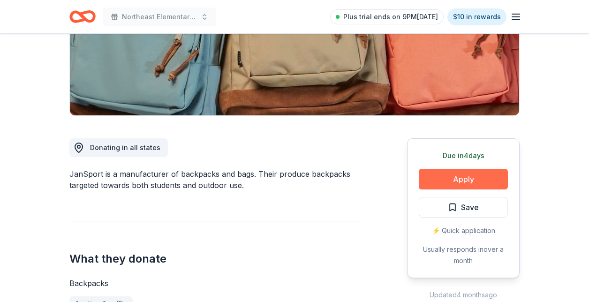
click at [443, 183] on button "Apply" at bounding box center [463, 179] width 89 height 21
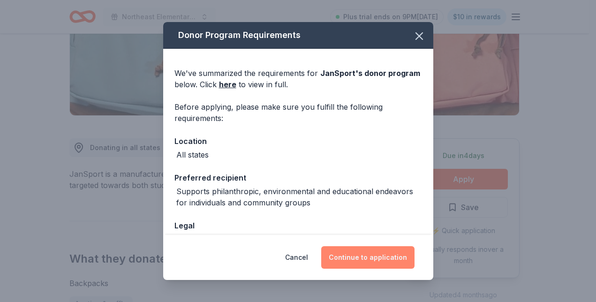
click at [359, 252] on button "Continue to application" at bounding box center [367, 257] width 93 height 23
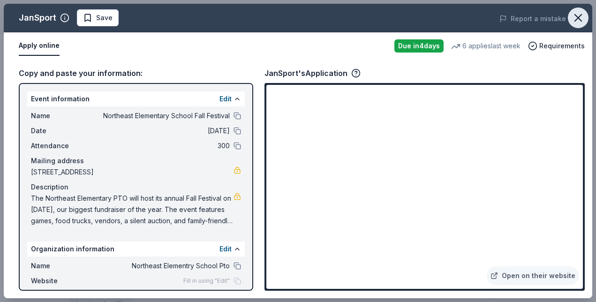
click at [574, 20] on icon "button" at bounding box center [578, 17] width 13 height 13
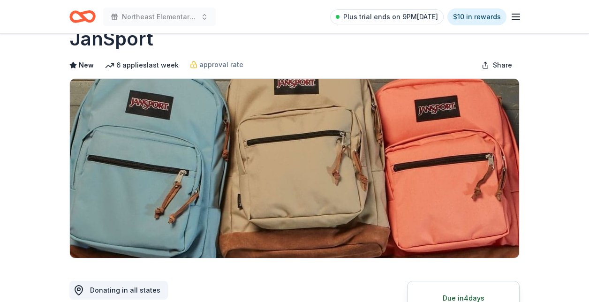
scroll to position [0, 0]
